Goal: Contribute content: Add original content to the website for others to see

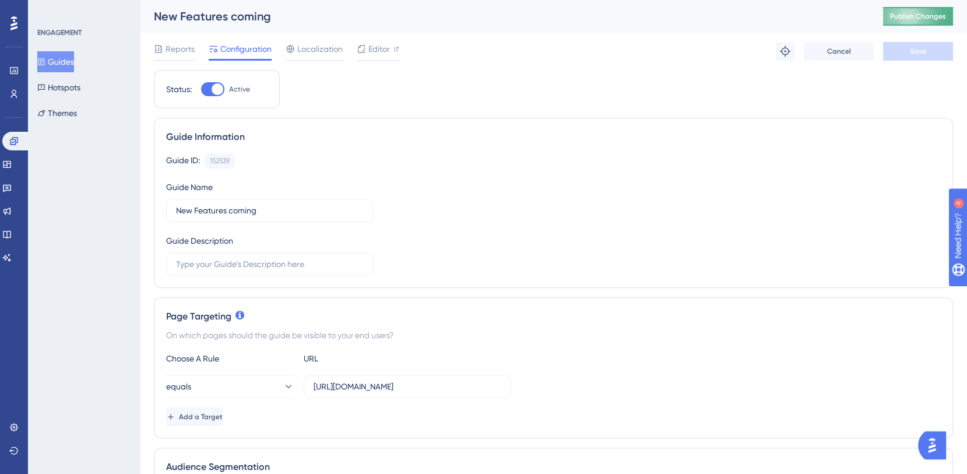
click at [909, 13] on span "Publish Changes" at bounding box center [918, 16] width 56 height 9
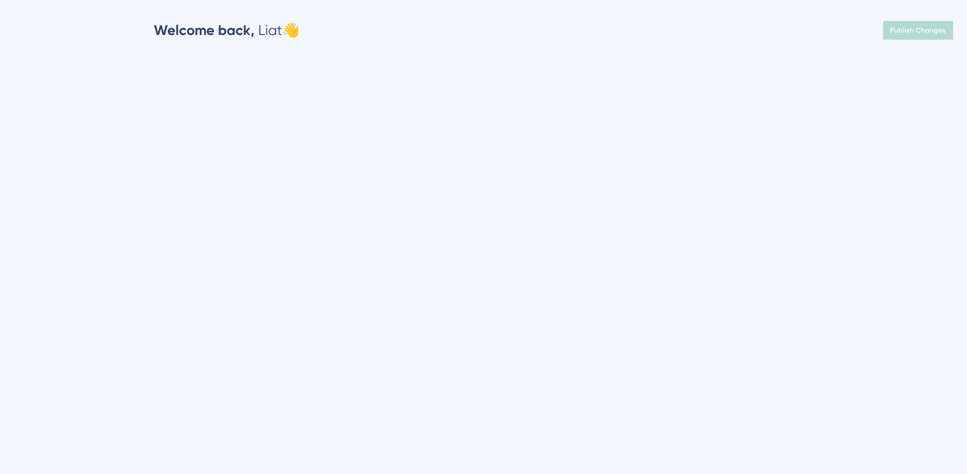
click at [12, 0] on html "Welcome back, Liat 👋 Publish Changes" at bounding box center [483, 0] width 967 height 0
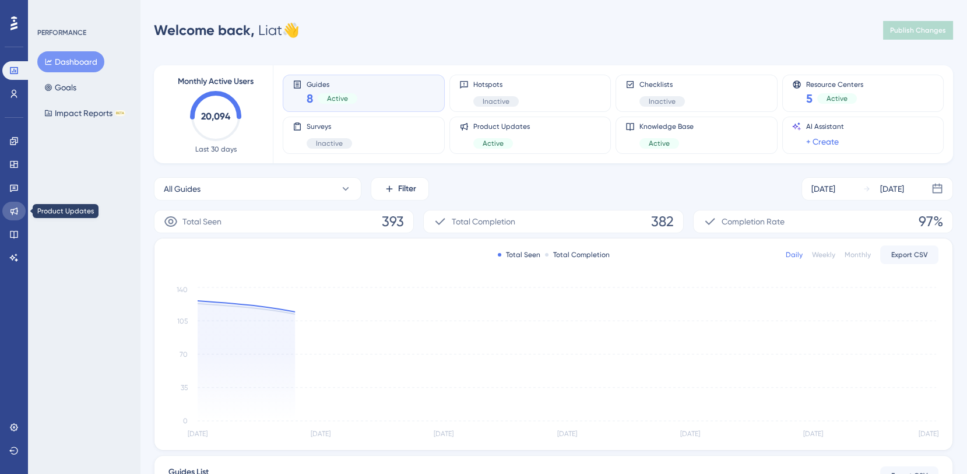
click at [12, 212] on icon at bounding box center [14, 212] width 8 height 8
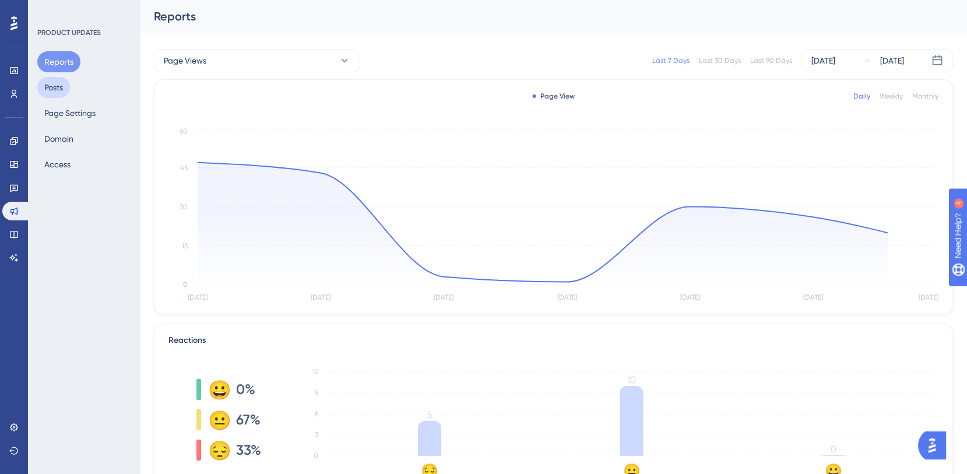
click at [61, 90] on button "Posts" at bounding box center [53, 87] width 33 height 21
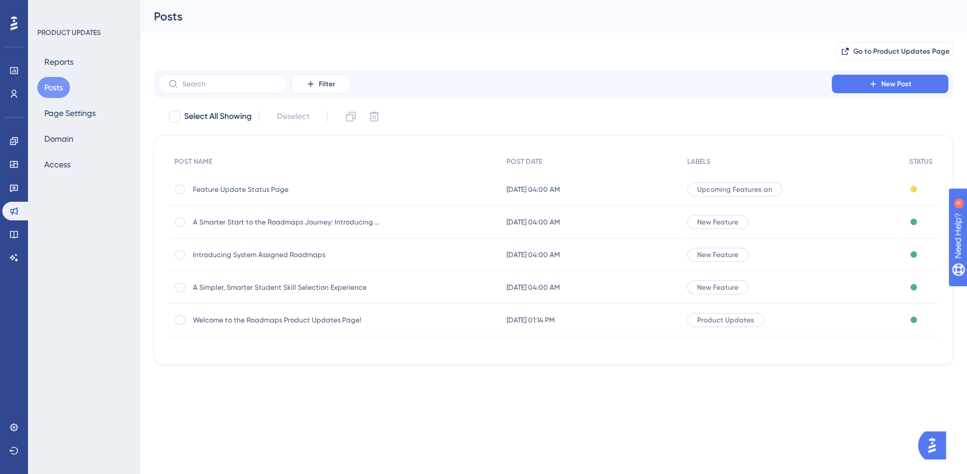
click at [548, 182] on div "[DATE] 04:00 AM [DATE] 04:00 AM" at bounding box center [591, 189] width 181 height 33
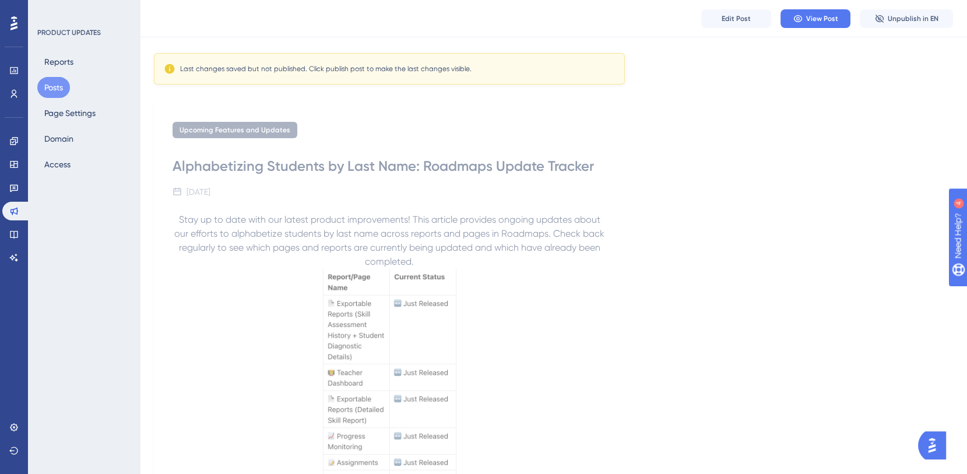
scroll to position [78, 0]
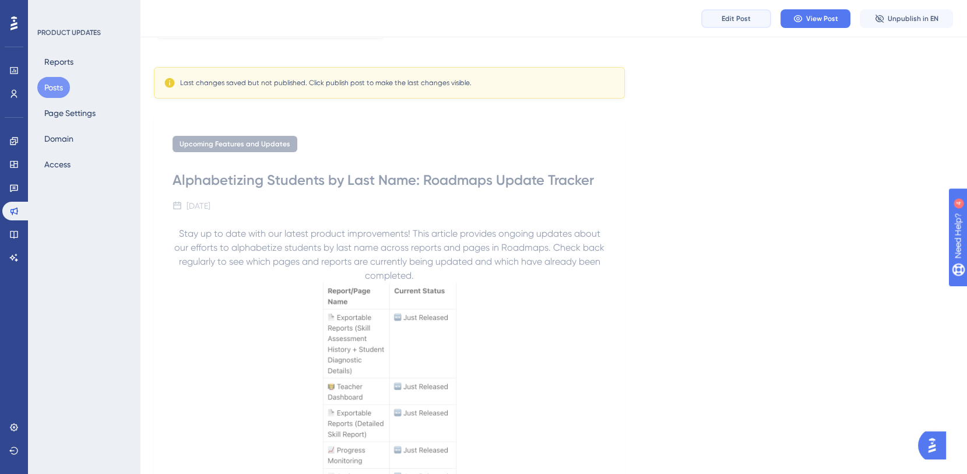
click at [732, 15] on span "Edit Post" at bounding box center [736, 18] width 29 height 9
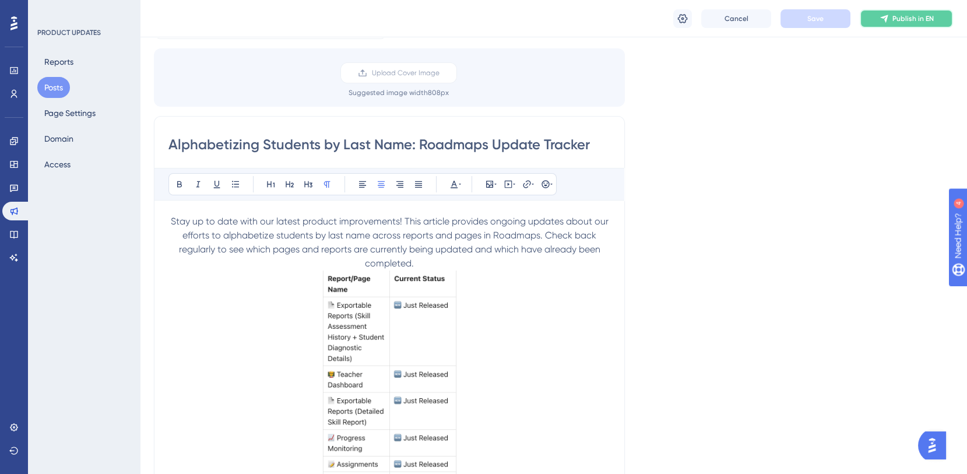
click at [883, 18] on icon at bounding box center [885, 19] width 8 height 8
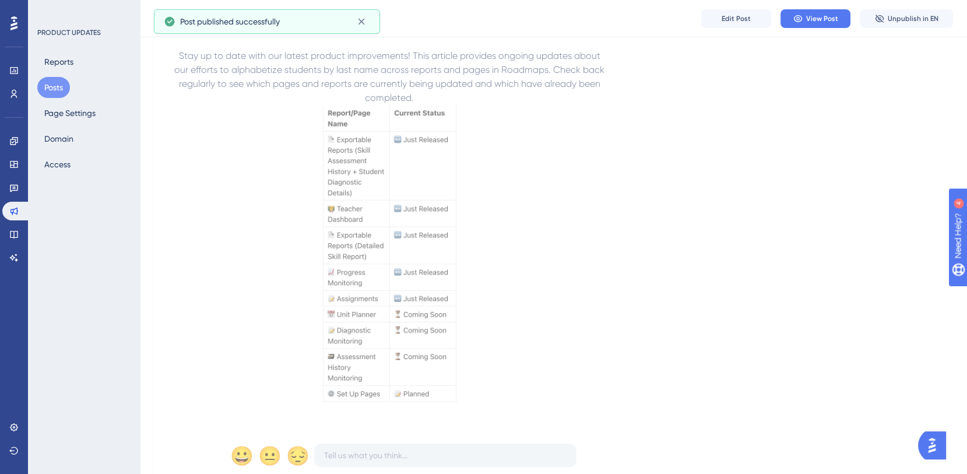
scroll to position [190, 0]
